Goal: Use online tool/utility: Utilize a website feature to perform a specific function

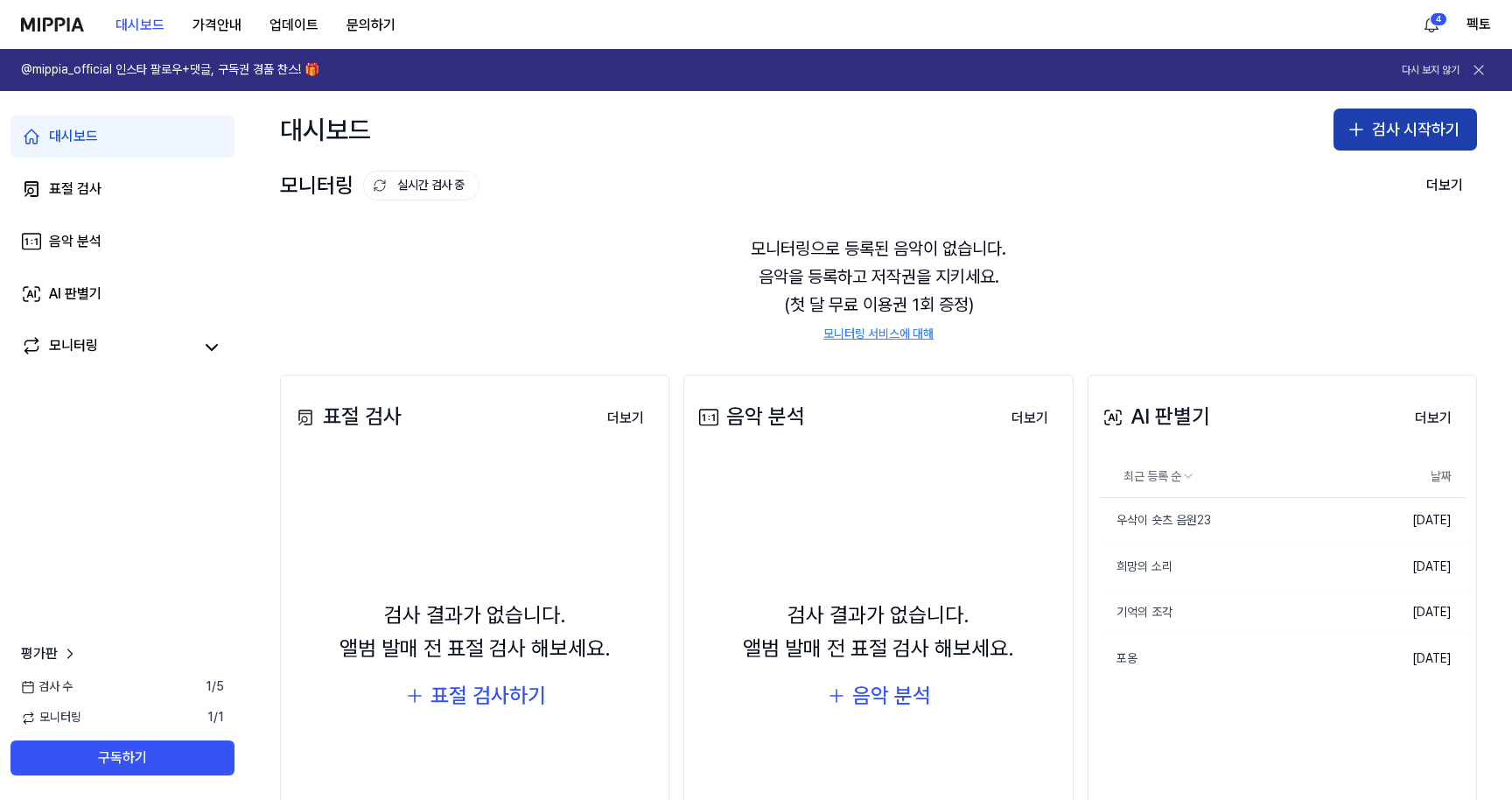
click at [1405, 145] on button "검사 시작하기" at bounding box center [1405, 129] width 144 height 42
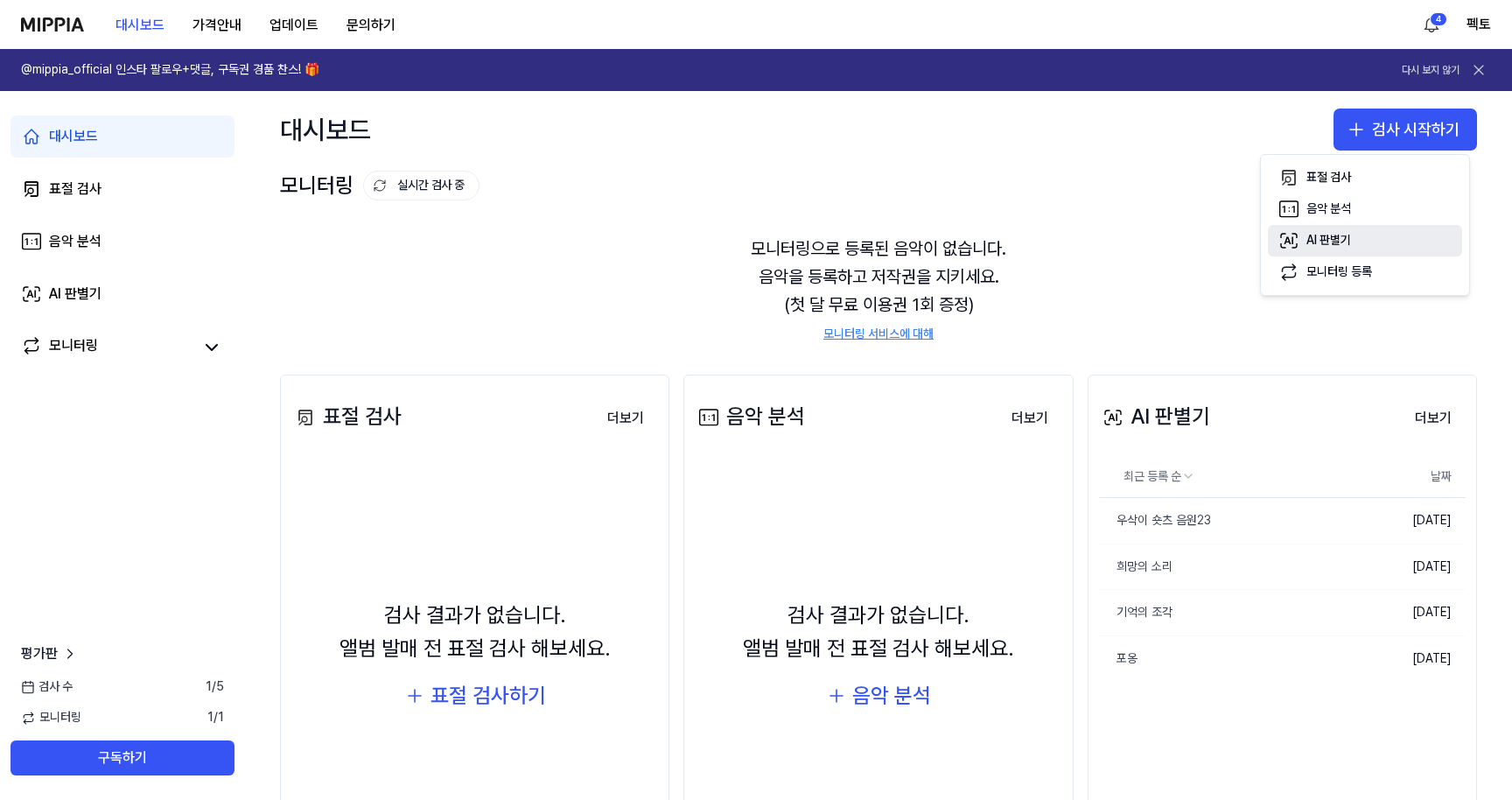
click at [1343, 245] on div "AI 판별기" at bounding box center [1329, 240] width 44 height 18
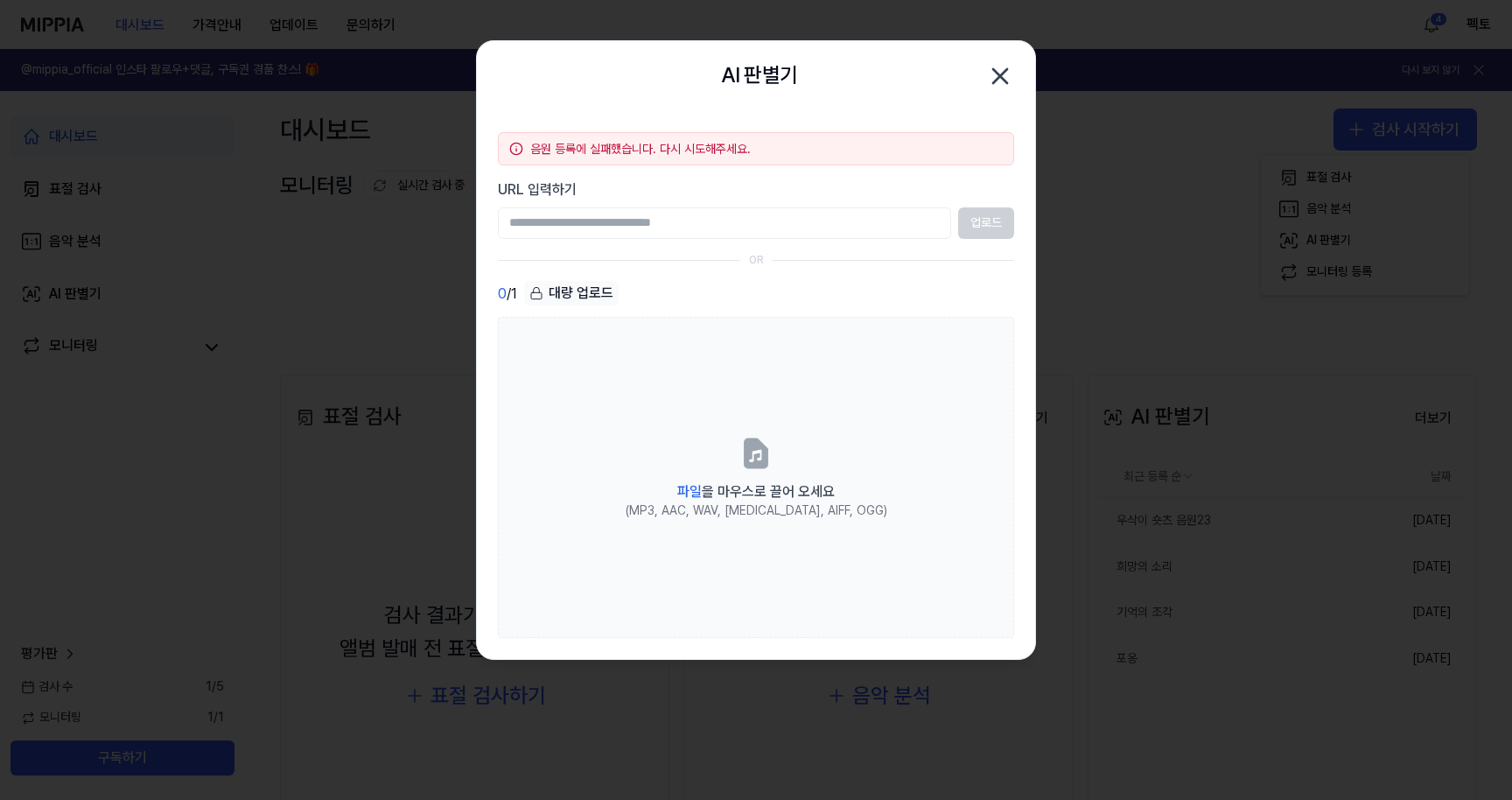
click at [1002, 75] on icon "button" at bounding box center [1000, 76] width 14 height 14
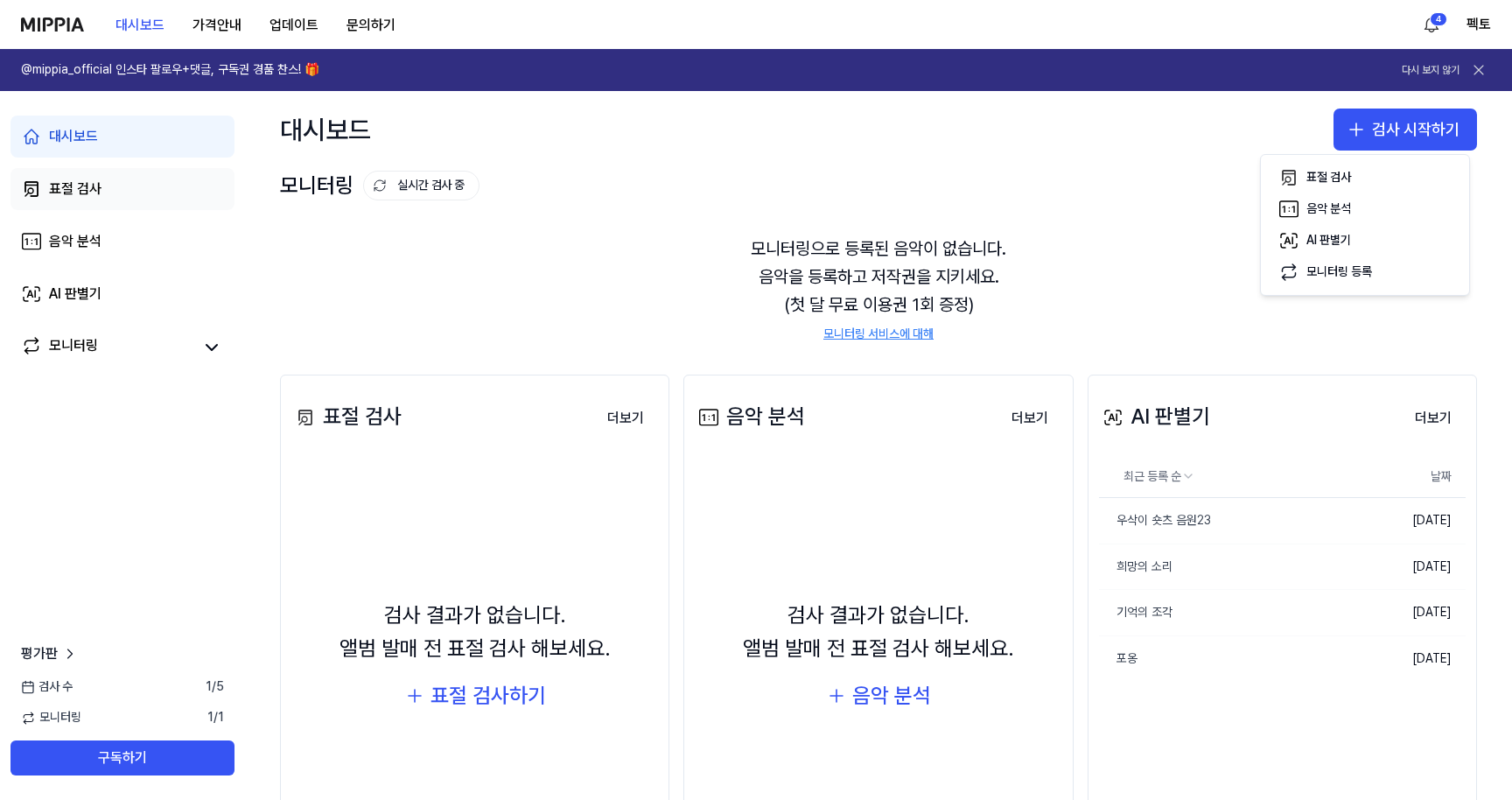
click at [137, 195] on link "표절 검사" at bounding box center [122, 188] width 224 height 42
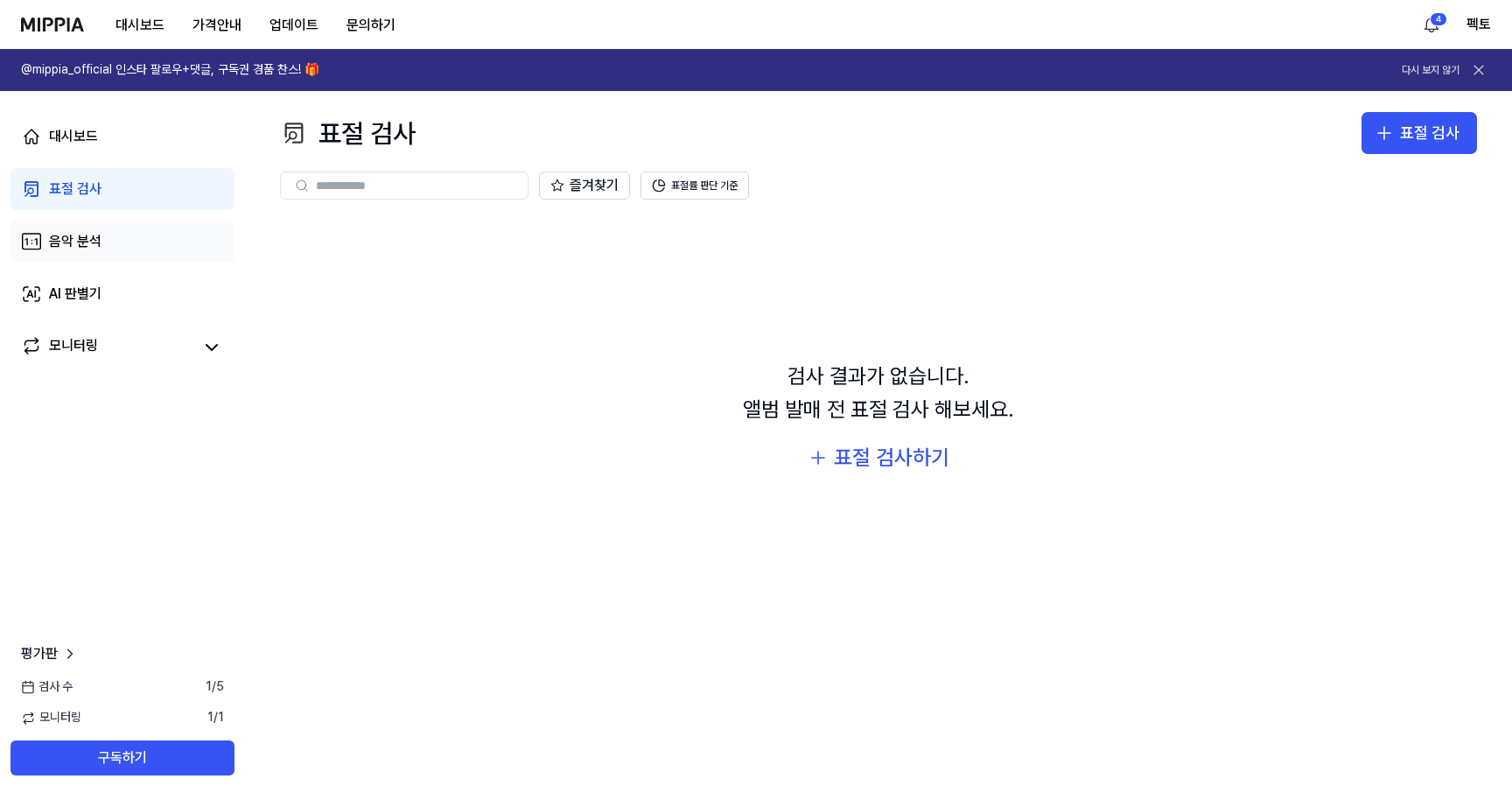
click at [124, 235] on link "음악 분석" at bounding box center [122, 241] width 224 height 42
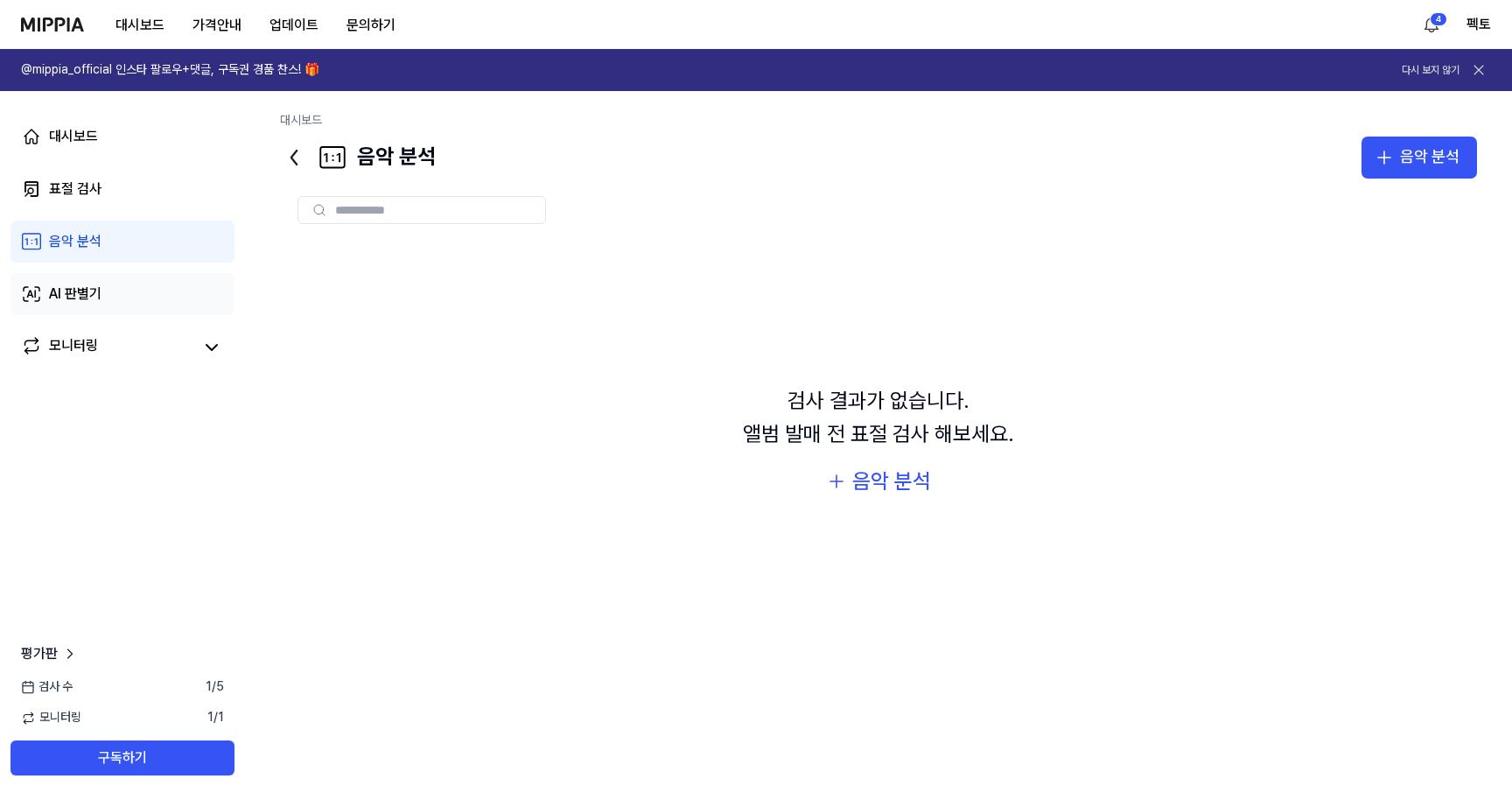
click at [120, 297] on link "AI 판별기" at bounding box center [122, 294] width 224 height 42
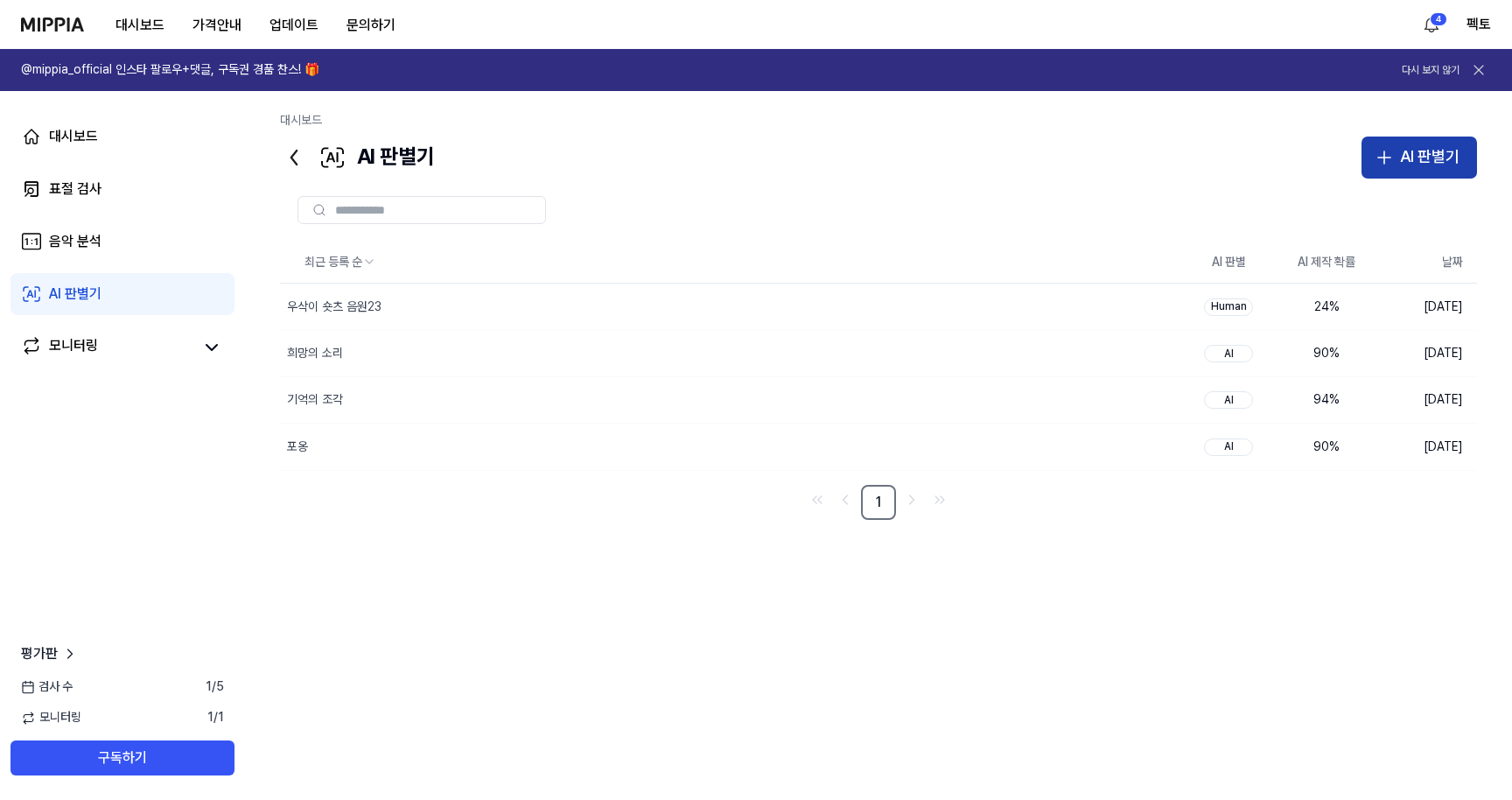
click at [1454, 157] on div "AI 판별기" at bounding box center [1430, 157] width 59 height 25
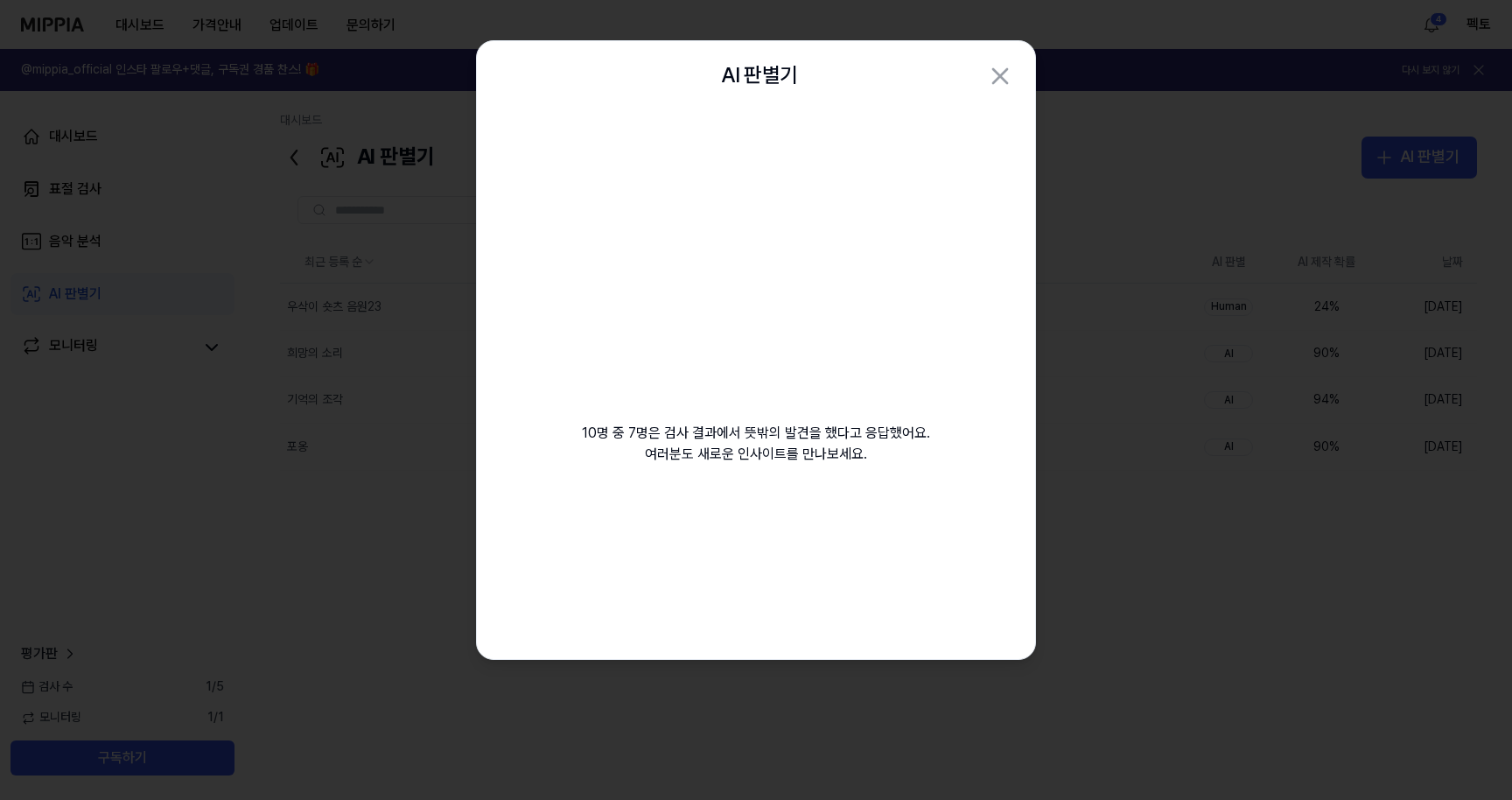
click at [428, 558] on div at bounding box center [756, 400] width 1512 height 800
